Goal: Information Seeking & Learning: Learn about a topic

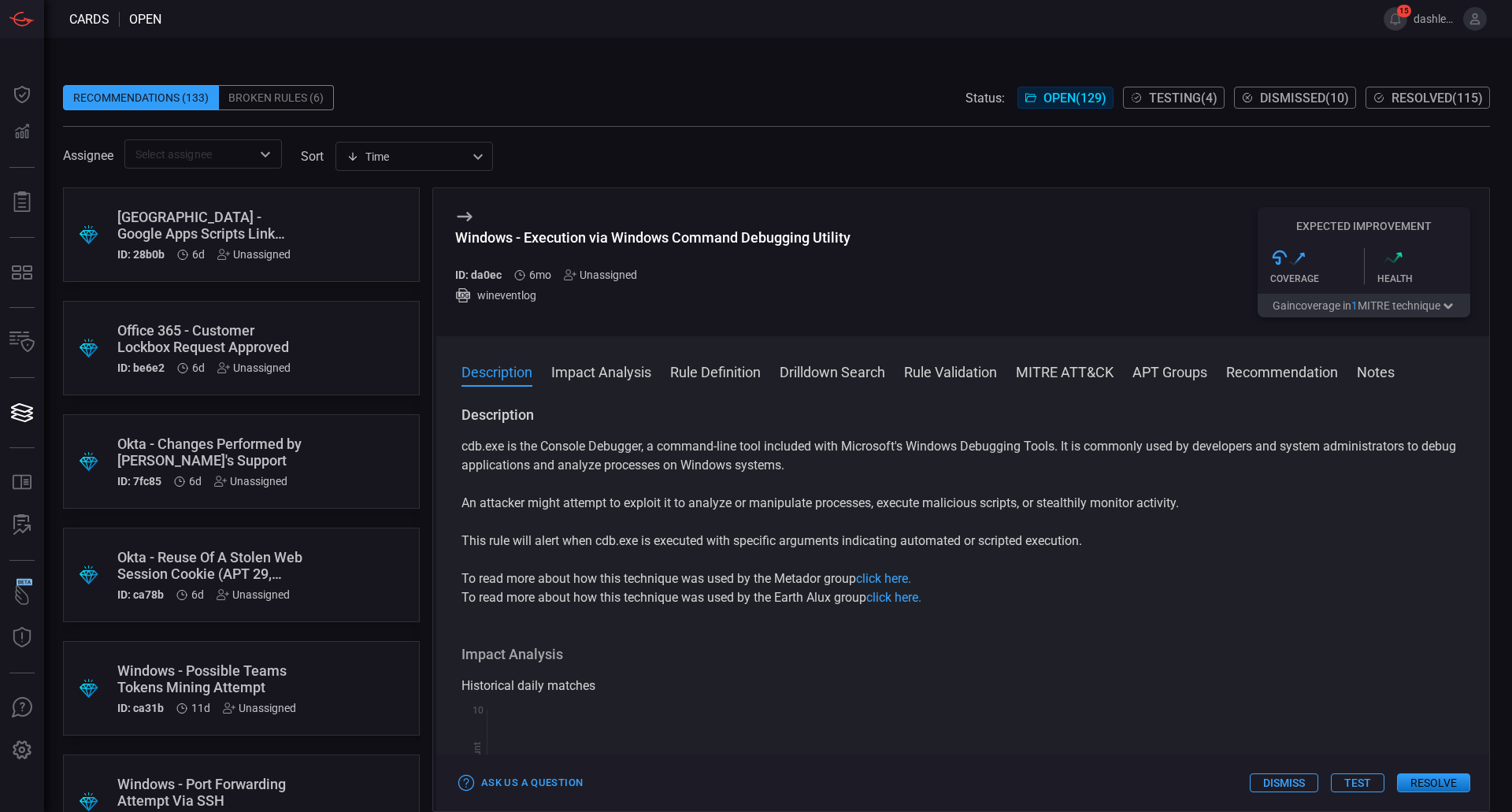
click at [775, 470] on p "cdb.exe is the Console Debugger, a command-line tool included with Microsoft's …" at bounding box center [962, 455] width 1002 height 37
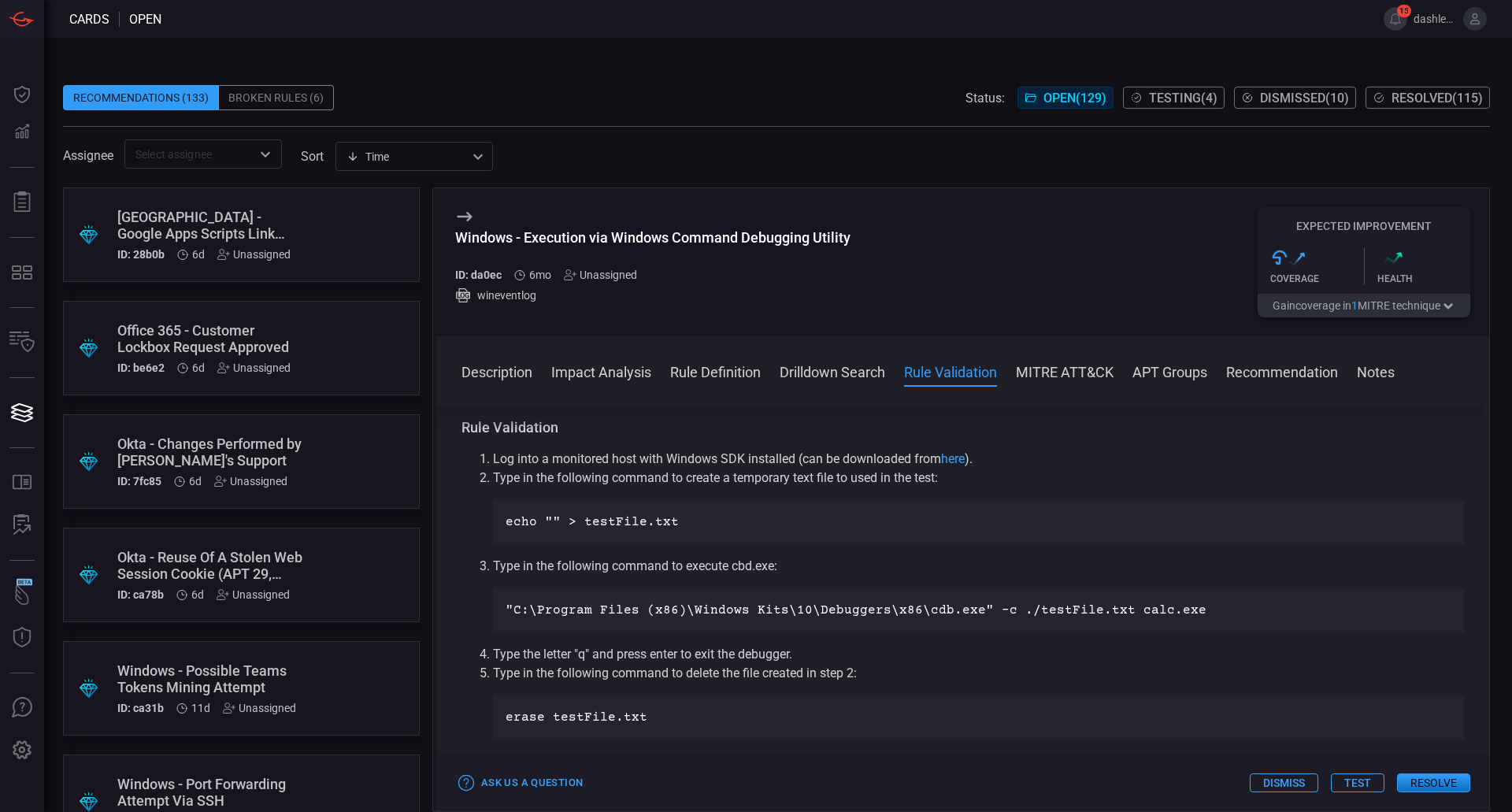
scroll to position [798, 0]
